Goal: Task Accomplishment & Management: Use online tool/utility

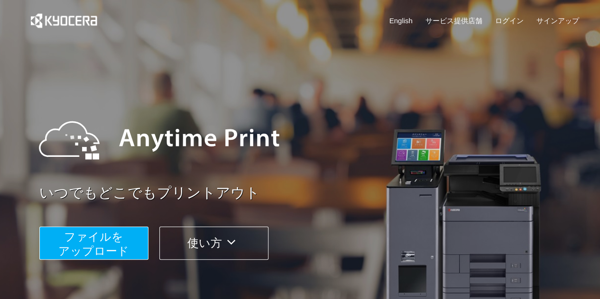
click at [113, 241] on span "ファイルを ​​アップロード" at bounding box center [93, 244] width 71 height 27
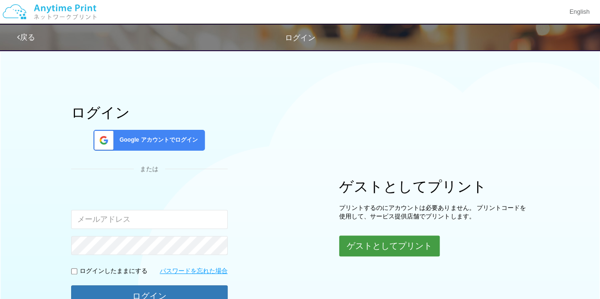
click at [395, 245] on button "ゲストとしてプリント" at bounding box center [389, 246] width 101 height 21
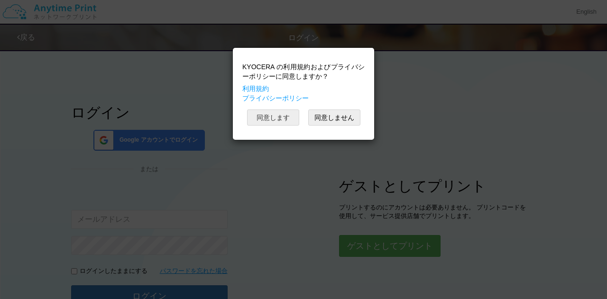
click at [286, 119] on button "同意します" at bounding box center [273, 118] width 52 height 16
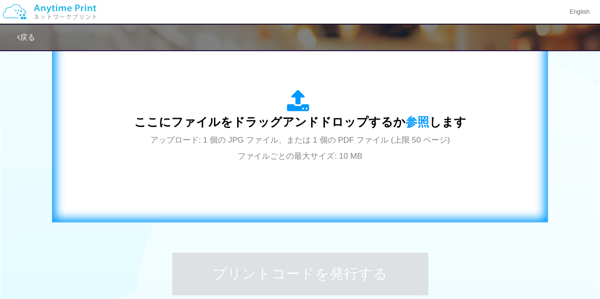
scroll to position [316, 0]
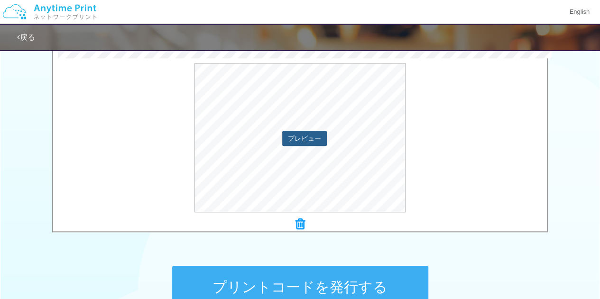
click at [297, 141] on button "プレビュー" at bounding box center [304, 138] width 45 height 15
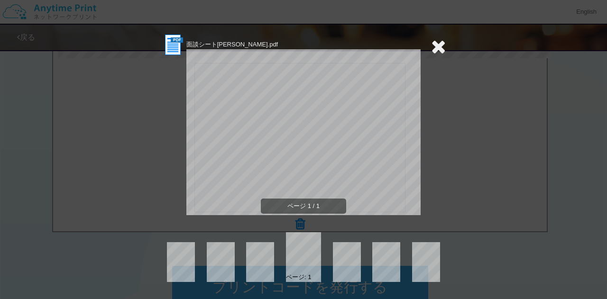
click at [440, 48] on icon at bounding box center [438, 46] width 15 height 19
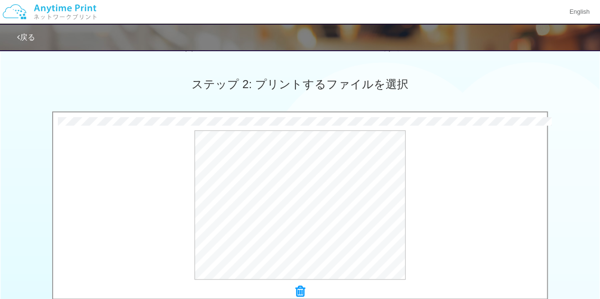
scroll to position [395, 0]
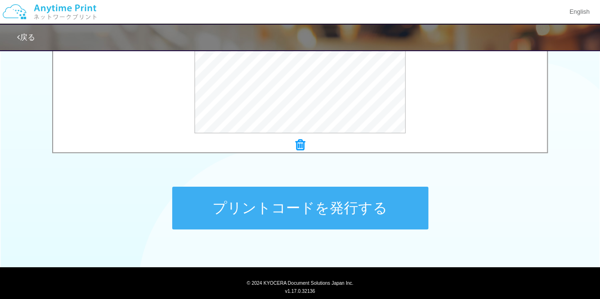
click at [289, 209] on button "プリントコードを発行する" at bounding box center [300, 208] width 256 height 43
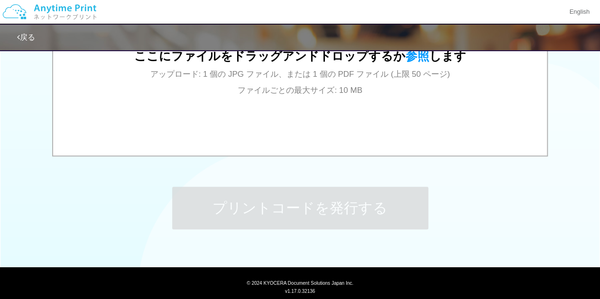
scroll to position [0, 0]
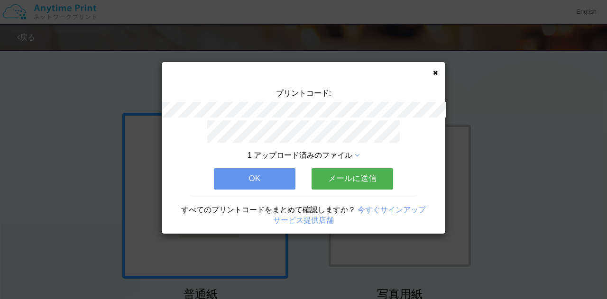
click at [434, 73] on icon at bounding box center [435, 73] width 5 height 6
